Goal: Task Accomplishment & Management: Manage account settings

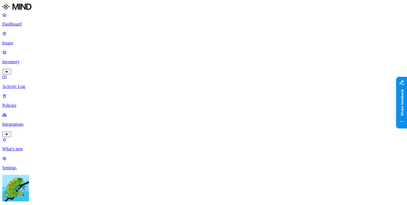
click at [39, 113] on link "Integrations" at bounding box center [203, 125] width 402 height 24
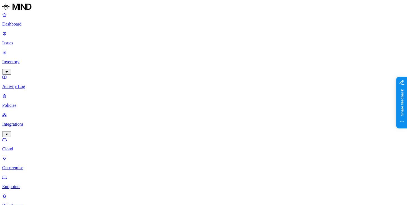
click at [38, 103] on p "Policies" at bounding box center [203, 105] width 402 height 5
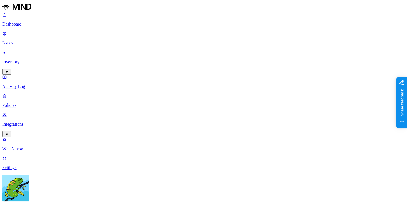
scroll to position [181, 0]
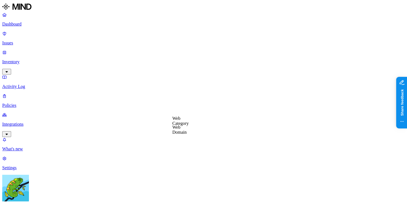
click at [161, 160] on label "AND" at bounding box center [156, 158] width 10 height 5
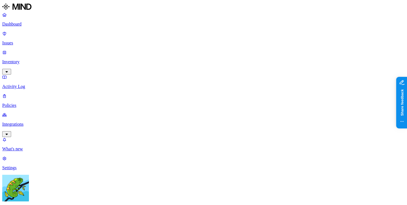
click at [42, 79] on nav "Dashboard Issues Inventory Activity Log Policies Integrations What's new 1 Sett…" at bounding box center [203, 91] width 402 height 158
click at [42, 113] on link "Integrations" at bounding box center [203, 125] width 402 height 24
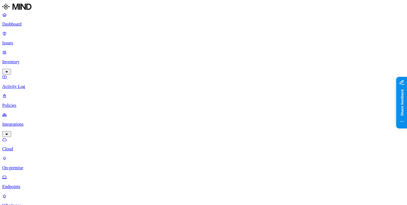
click at [39, 156] on link "On-premise" at bounding box center [203, 163] width 402 height 14
click at [39, 185] on p "Endpoints" at bounding box center [203, 187] width 402 height 5
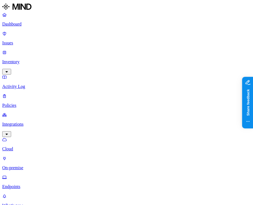
click at [43, 94] on link "Policies" at bounding box center [126, 101] width 248 height 14
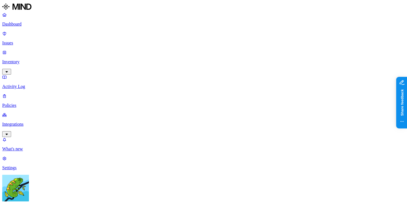
scroll to position [181, 0]
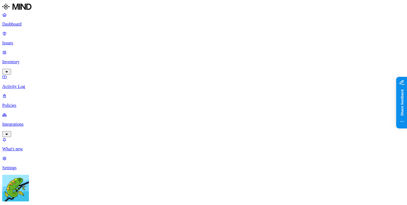
click at [187, 107] on label "Web Domain" at bounding box center [179, 105] width 14 height 10
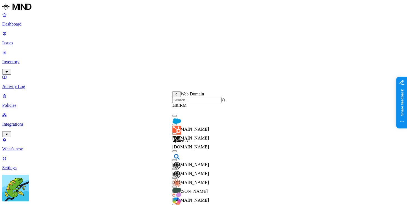
click at [208, 145] on span "[DOMAIN_NAME]" at bounding box center [190, 147] width 37 height 5
click at [209, 127] on span "[DOMAIN_NAME]" at bounding box center [190, 129] width 37 height 5
click at [214, 108] on div "CRM" at bounding box center [198, 105] width 53 height 5
click at [212, 142] on div "[DOMAIN_NAME]" at bounding box center [198, 140] width 53 height 21
click at [217, 124] on div "[DOMAIN_NAME]" at bounding box center [198, 122] width 53 height 21
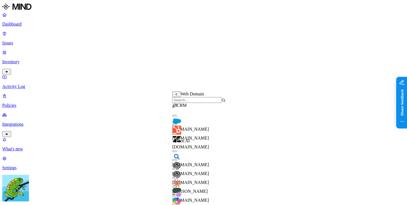
scroll to position [365, 0]
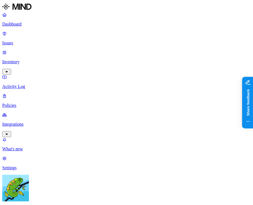
click at [29, 113] on link "Integrations" at bounding box center [126, 125] width 248 height 24
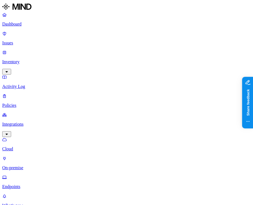
click at [31, 185] on p "Endpoints" at bounding box center [126, 187] width 248 height 5
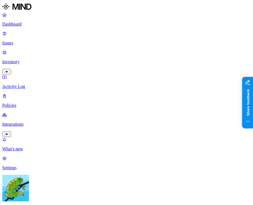
click at [20, 103] on p "Policies" at bounding box center [126, 105] width 248 height 5
